Goal: Entertainment & Leisure: Consume media (video, audio)

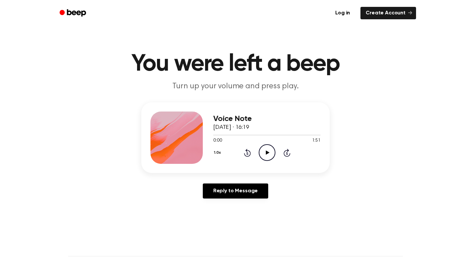
click at [271, 152] on icon "Play Audio" at bounding box center [267, 152] width 17 height 17
click at [232, 135] on div at bounding box center [266, 135] width 107 height 1
click at [245, 135] on div at bounding box center [266, 135] width 107 height 1
click at [266, 152] on icon at bounding box center [267, 152] width 3 height 4
click at [271, 152] on icon "Pause Audio" at bounding box center [267, 152] width 17 height 17
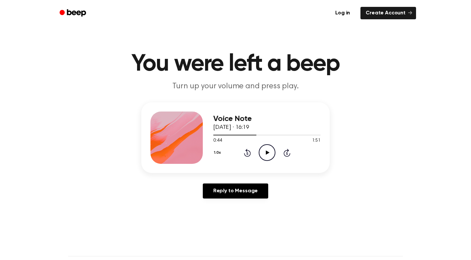
click at [246, 152] on icon "Rewind 5 seconds" at bounding box center [247, 152] width 7 height 9
click at [263, 152] on icon "Play Audio" at bounding box center [267, 152] width 17 height 17
click at [251, 153] on div "1.0x Rewind 5 seconds Pause Audio Skip 5 seconds" at bounding box center [266, 152] width 107 height 17
click at [245, 152] on icon "Rewind 5 seconds" at bounding box center [247, 152] width 7 height 9
click at [267, 155] on icon "Pause Audio" at bounding box center [267, 152] width 17 height 17
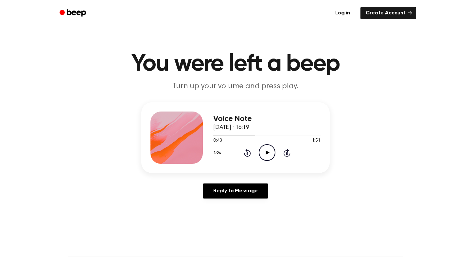
click at [266, 154] on icon "Play Audio" at bounding box center [267, 152] width 17 height 17
click at [266, 155] on icon at bounding box center [267, 152] width 3 height 4
click at [266, 155] on icon "Play Audio" at bounding box center [267, 152] width 17 height 17
click at [247, 151] on icon at bounding box center [247, 153] width 7 height 8
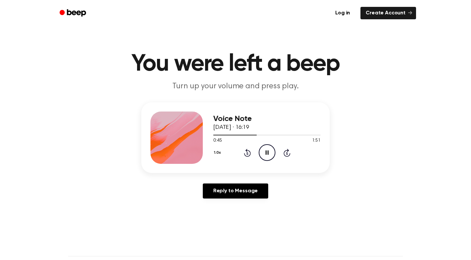
click at [247, 151] on icon at bounding box center [247, 153] width 7 height 8
click at [268, 151] on icon at bounding box center [267, 152] width 3 height 4
click at [268, 151] on icon "Play Audio" at bounding box center [267, 152] width 17 height 17
click at [268, 151] on icon at bounding box center [267, 152] width 3 height 4
click at [263, 149] on icon "Play Audio" at bounding box center [267, 152] width 17 height 17
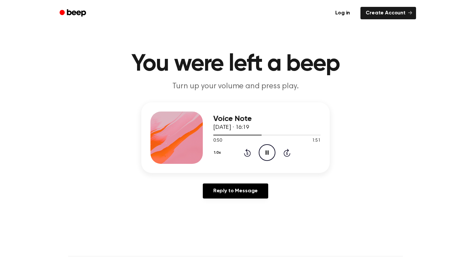
click at [268, 152] on icon at bounding box center [267, 152] width 3 height 4
click at [268, 152] on icon at bounding box center [268, 152] width 4 height 4
click at [246, 154] on icon "Rewind 5 seconds" at bounding box center [247, 152] width 7 height 9
click at [257, 160] on div "1.0x Rewind 5 seconds Pause Audio Skip 5 seconds" at bounding box center [266, 152] width 107 height 17
click at [267, 153] on icon "Pause Audio" at bounding box center [267, 152] width 17 height 17
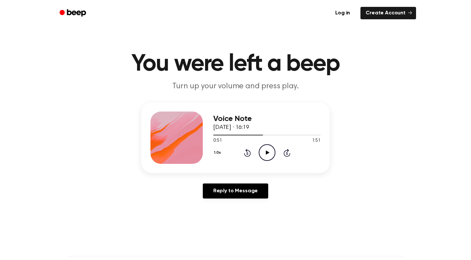
click at [267, 153] on icon at bounding box center [268, 152] width 4 height 4
click at [267, 152] on icon "Pause Audio" at bounding box center [267, 152] width 17 height 17
click at [267, 152] on icon at bounding box center [268, 152] width 4 height 4
click at [241, 159] on div "1.0x Rewind 5 seconds Pause Audio Skip 5 seconds" at bounding box center [266, 152] width 107 height 17
click at [244, 152] on icon "Rewind 5 seconds" at bounding box center [247, 152] width 7 height 9
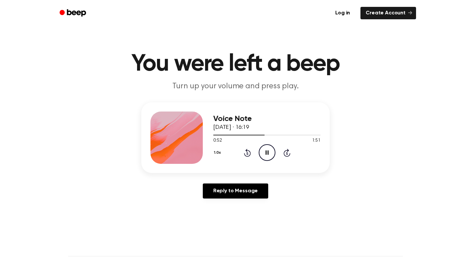
click at [267, 156] on icon "Pause Audio" at bounding box center [267, 152] width 17 height 17
click at [247, 154] on icon at bounding box center [247, 153] width 2 height 3
click at [270, 150] on icon "Play Audio" at bounding box center [267, 152] width 17 height 17
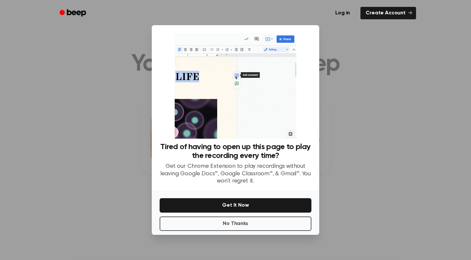
click at [376, 110] on div at bounding box center [235, 130] width 471 height 260
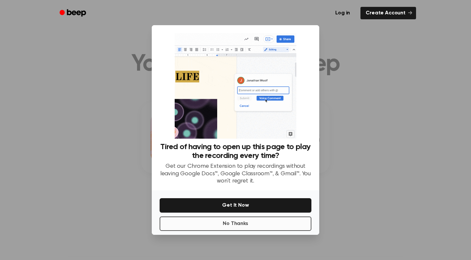
click at [261, 225] on button "No Thanks" at bounding box center [236, 224] width 152 height 14
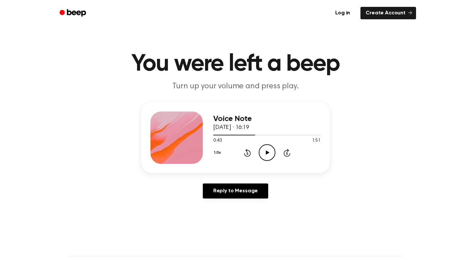
click at [271, 152] on icon "Play Audio" at bounding box center [267, 152] width 17 height 17
click at [271, 153] on icon "Pause Audio" at bounding box center [267, 152] width 17 height 17
click at [271, 153] on icon "Play Audio" at bounding box center [267, 152] width 17 height 17
click at [247, 155] on icon "Rewind 5 seconds" at bounding box center [247, 152] width 7 height 9
click at [264, 156] on icon "Pause Audio" at bounding box center [267, 152] width 17 height 17
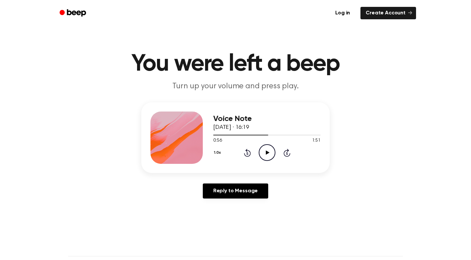
click at [264, 155] on icon "Play Audio" at bounding box center [267, 152] width 17 height 17
click at [264, 155] on icon "Pause Audio" at bounding box center [267, 152] width 17 height 17
click at [264, 155] on icon "Play Audio" at bounding box center [267, 152] width 17 height 17
click at [264, 153] on icon "Pause Audio" at bounding box center [267, 152] width 17 height 17
click at [264, 153] on icon "Play Audio" at bounding box center [267, 152] width 17 height 17
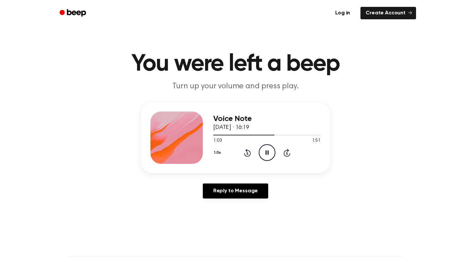
click at [249, 152] on icon "Rewind 5 seconds" at bounding box center [247, 152] width 7 height 9
click at [262, 153] on icon "Pause Audio" at bounding box center [267, 152] width 17 height 17
click at [262, 153] on icon "Play Audio" at bounding box center [267, 152] width 17 height 17
click at [262, 153] on icon "Pause Audio" at bounding box center [267, 152] width 17 height 17
click at [262, 153] on icon "Play Audio" at bounding box center [267, 152] width 17 height 17
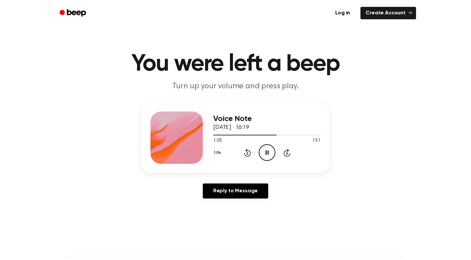
click at [262, 153] on icon "Pause Audio" at bounding box center [267, 152] width 17 height 17
click at [262, 153] on icon "Play Audio" at bounding box center [267, 152] width 17 height 17
click at [262, 153] on icon "Pause Audio" at bounding box center [267, 152] width 17 height 17
click at [267, 153] on icon at bounding box center [268, 152] width 4 height 4
click at [242, 156] on div "1.0x Rewind 5 seconds Pause Audio Skip 5 seconds" at bounding box center [266, 152] width 107 height 17
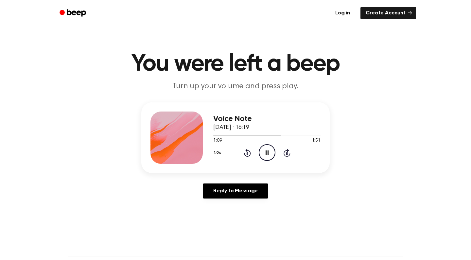
click at [246, 152] on icon "Rewind 5 seconds" at bounding box center [247, 152] width 7 height 9
click at [263, 156] on icon "Pause Audio" at bounding box center [267, 152] width 17 height 17
click at [263, 156] on icon "Play Audio" at bounding box center [267, 152] width 17 height 17
click at [263, 156] on icon "Pause Audio" at bounding box center [267, 152] width 17 height 17
click at [246, 152] on icon "Rewind 5 seconds" at bounding box center [247, 152] width 7 height 9
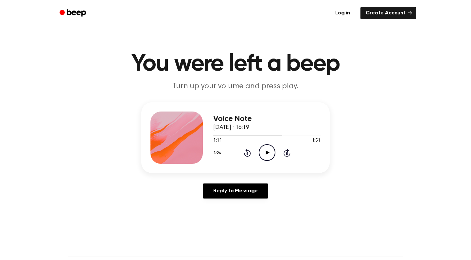
click at [246, 152] on icon "Rewind 5 seconds" at bounding box center [247, 152] width 7 height 9
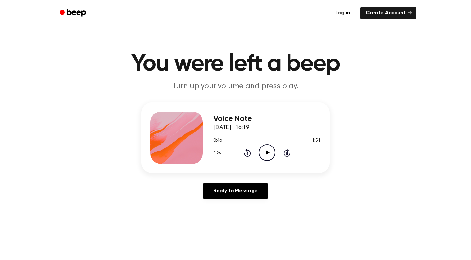
click at [246, 152] on icon "Rewind 5 seconds" at bounding box center [247, 152] width 7 height 9
click at [245, 155] on icon at bounding box center [247, 153] width 7 height 8
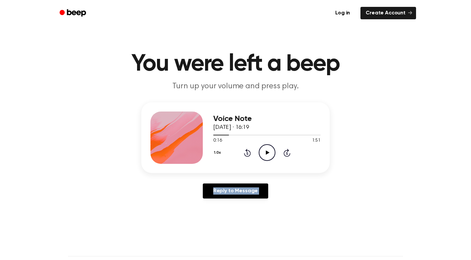
click at [245, 155] on icon at bounding box center [247, 153] width 7 height 8
click at [263, 149] on icon "Play Audio" at bounding box center [267, 152] width 17 height 17
click at [288, 151] on icon at bounding box center [287, 153] width 7 height 8
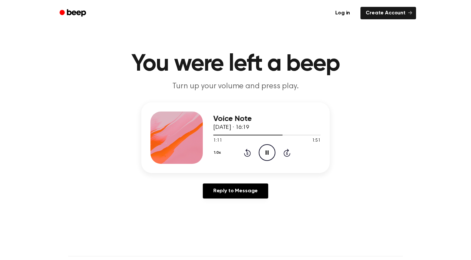
click at [265, 152] on icon "Pause Audio" at bounding box center [267, 152] width 17 height 17
click at [265, 152] on icon "Play Audio" at bounding box center [267, 152] width 17 height 17
click at [265, 152] on icon "Pause Audio" at bounding box center [267, 152] width 17 height 17
click at [247, 152] on icon "Rewind 5 seconds" at bounding box center [247, 152] width 7 height 9
click at [269, 155] on icon "Play Audio" at bounding box center [267, 152] width 17 height 17
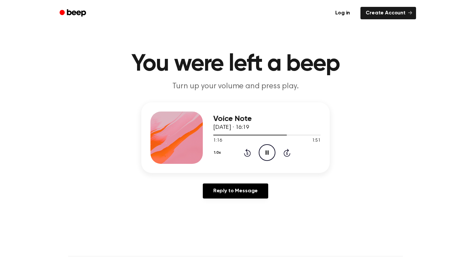
click at [266, 156] on icon "Pause Audio" at bounding box center [267, 152] width 17 height 17
click at [266, 156] on icon "Play Audio" at bounding box center [267, 152] width 17 height 17
click at [266, 156] on icon "Pause Audio" at bounding box center [267, 152] width 17 height 17
click at [247, 150] on icon at bounding box center [247, 153] width 7 height 8
click at [271, 150] on icon "Play Audio" at bounding box center [267, 152] width 17 height 17
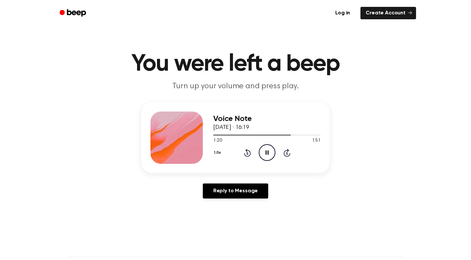
click at [271, 150] on icon "Pause Audio" at bounding box center [267, 152] width 17 height 17
click at [277, 136] on div at bounding box center [266, 134] width 107 height 5
click at [267, 152] on icon at bounding box center [268, 152] width 4 height 4
click at [267, 152] on icon "Pause Audio" at bounding box center [267, 152] width 17 height 17
click at [267, 152] on icon at bounding box center [268, 152] width 4 height 4
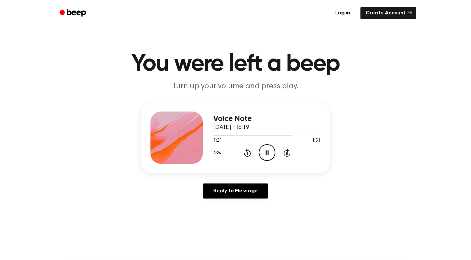
click at [247, 152] on icon "Rewind 5 seconds" at bounding box center [247, 152] width 7 height 9
click at [264, 155] on icon "Pause Audio" at bounding box center [267, 152] width 17 height 17
click at [264, 155] on icon "Play Audio" at bounding box center [267, 152] width 17 height 17
click at [264, 155] on icon "Pause Audio" at bounding box center [267, 152] width 17 height 17
click at [264, 155] on icon "Play Audio" at bounding box center [267, 152] width 17 height 17
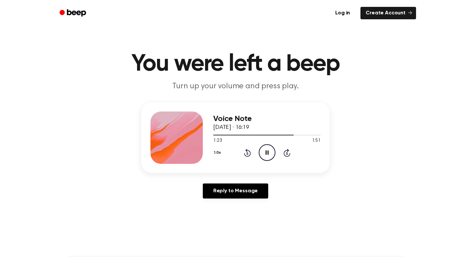
click at [266, 155] on icon at bounding box center [267, 152] width 3 height 4
click at [266, 155] on icon at bounding box center [268, 152] width 4 height 4
click at [245, 154] on icon at bounding box center [247, 153] width 7 height 8
click at [264, 154] on icon "Pause Audio" at bounding box center [267, 152] width 17 height 17
click at [264, 154] on icon "Play Audio" at bounding box center [267, 152] width 17 height 17
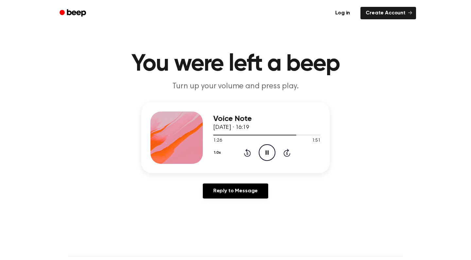
click at [264, 154] on icon "Pause Audio" at bounding box center [267, 152] width 17 height 17
click at [244, 154] on icon at bounding box center [247, 153] width 7 height 8
click at [262, 148] on icon "Play Audio" at bounding box center [267, 152] width 17 height 17
click at [268, 149] on icon "Pause Audio" at bounding box center [267, 152] width 17 height 17
click at [268, 149] on icon "Play Audio" at bounding box center [267, 152] width 17 height 17
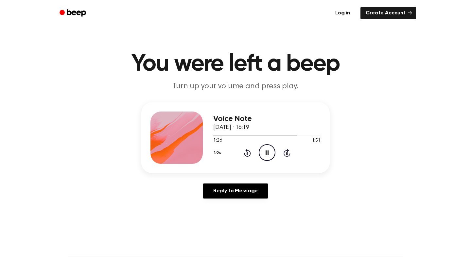
click at [255, 154] on div "1.0x Rewind 5 seconds Pause Audio Skip 5 seconds" at bounding box center [266, 152] width 107 height 17
click at [244, 152] on icon "Rewind 5 seconds" at bounding box center [247, 152] width 7 height 9
click at [264, 155] on icon "Pause Audio" at bounding box center [267, 152] width 17 height 17
click at [264, 155] on icon "Play Audio" at bounding box center [267, 152] width 17 height 17
click at [264, 155] on icon "Pause Audio" at bounding box center [267, 152] width 17 height 17
